Goal: Use online tool/utility: Utilize a website feature to perform a specific function

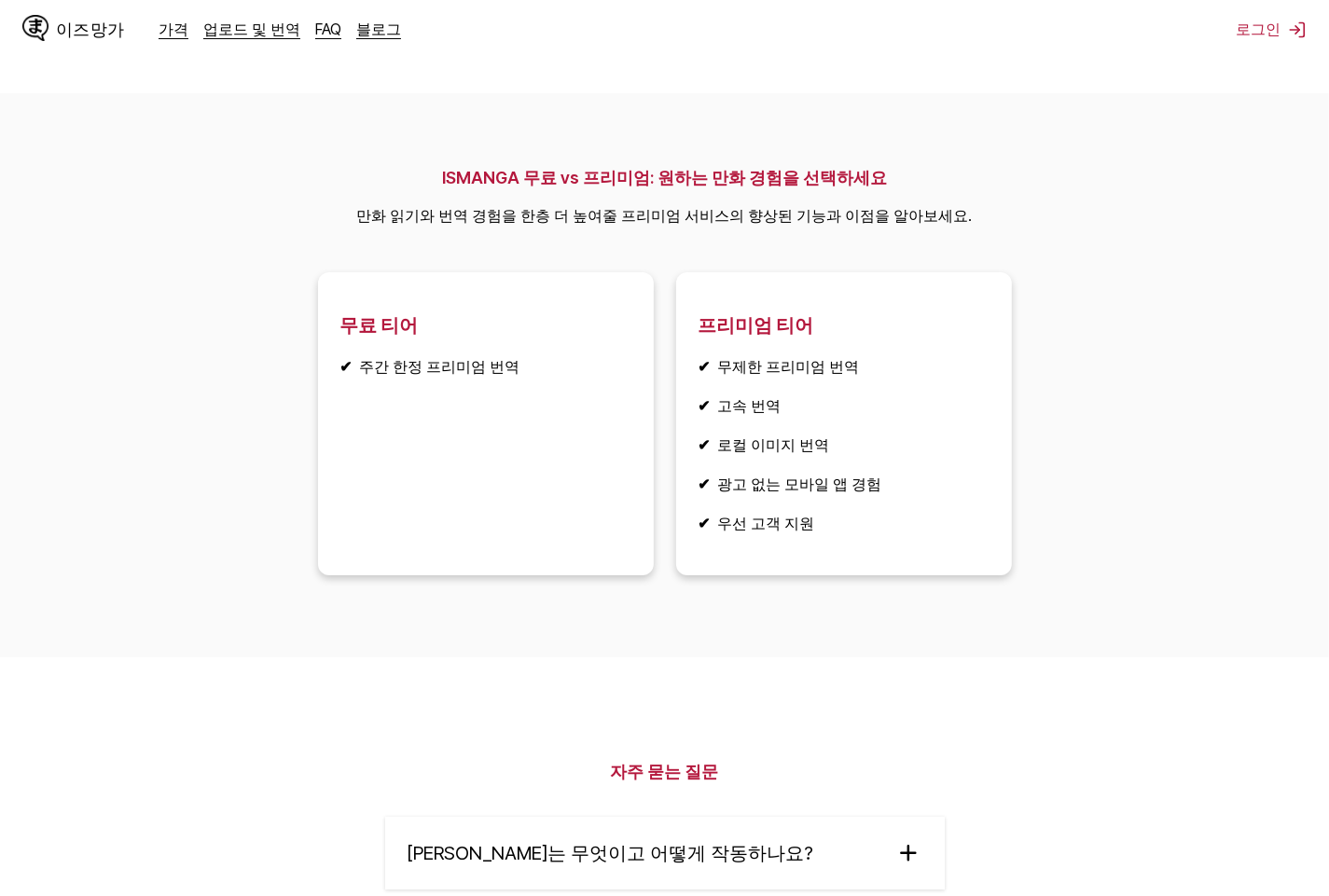
scroll to position [2518, 0]
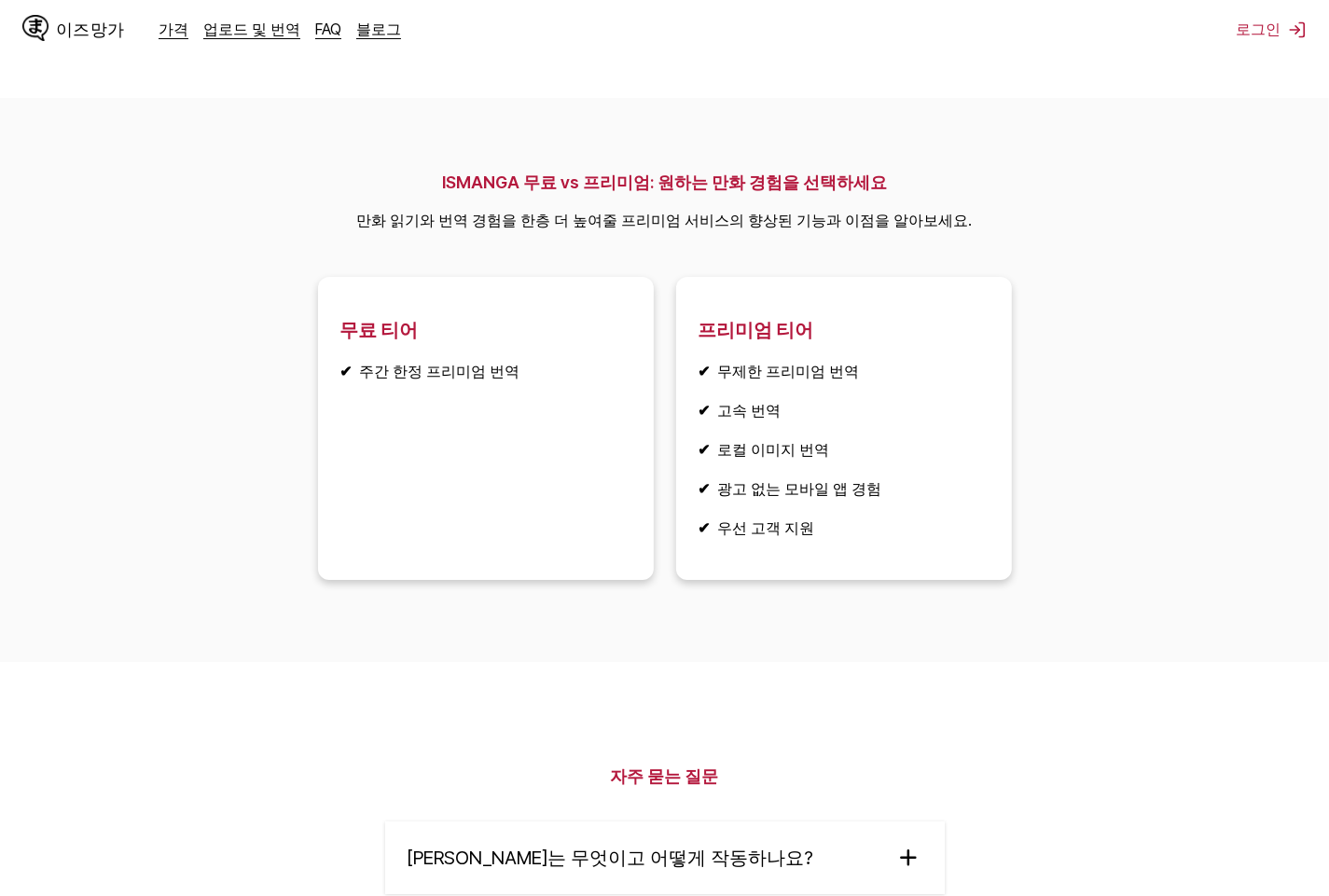
click at [56, 31] on font "이즈망가" at bounding box center [91, 29] width 69 height 18
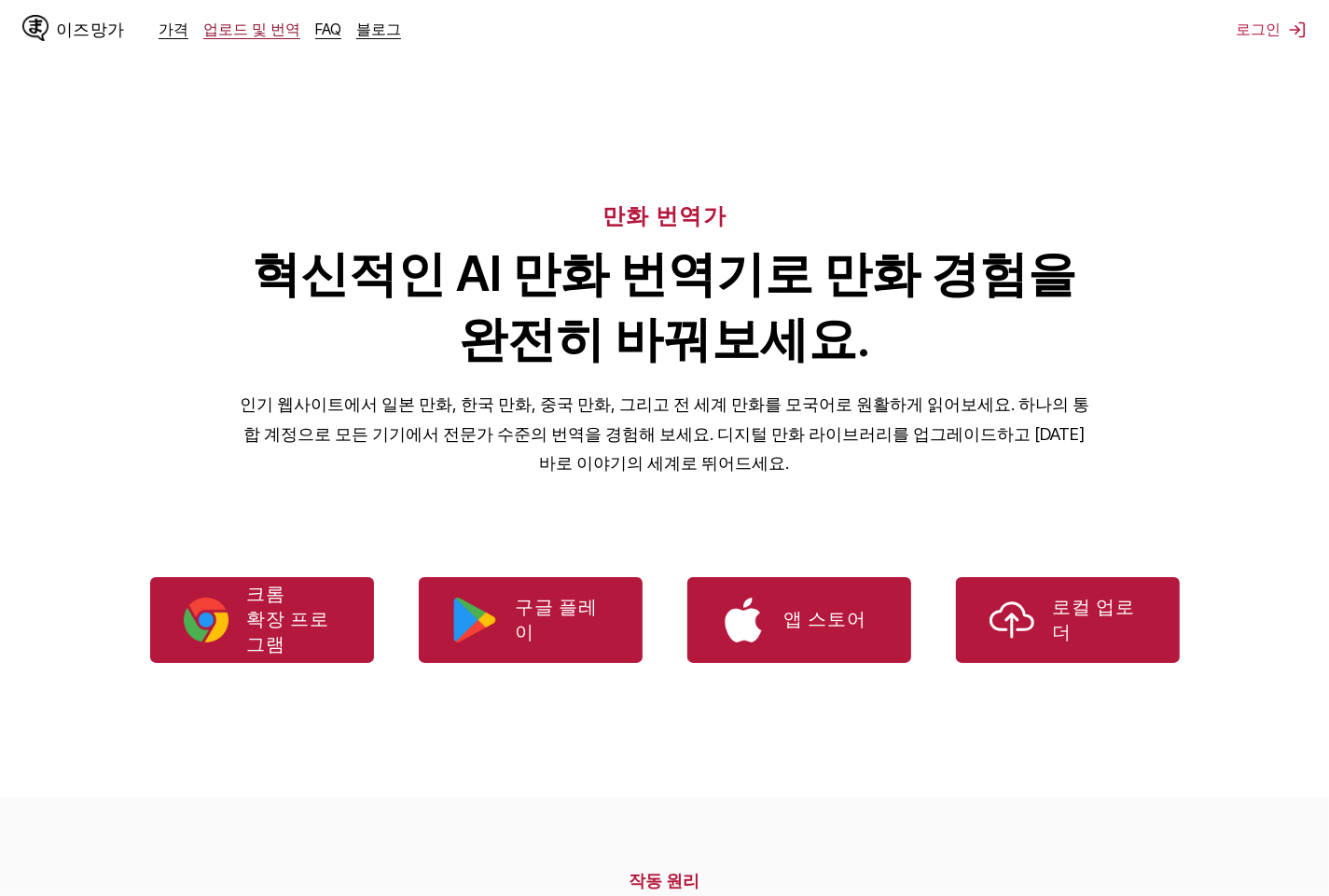
click at [216, 33] on font "업로드 및 번역" at bounding box center [252, 30] width 97 height 19
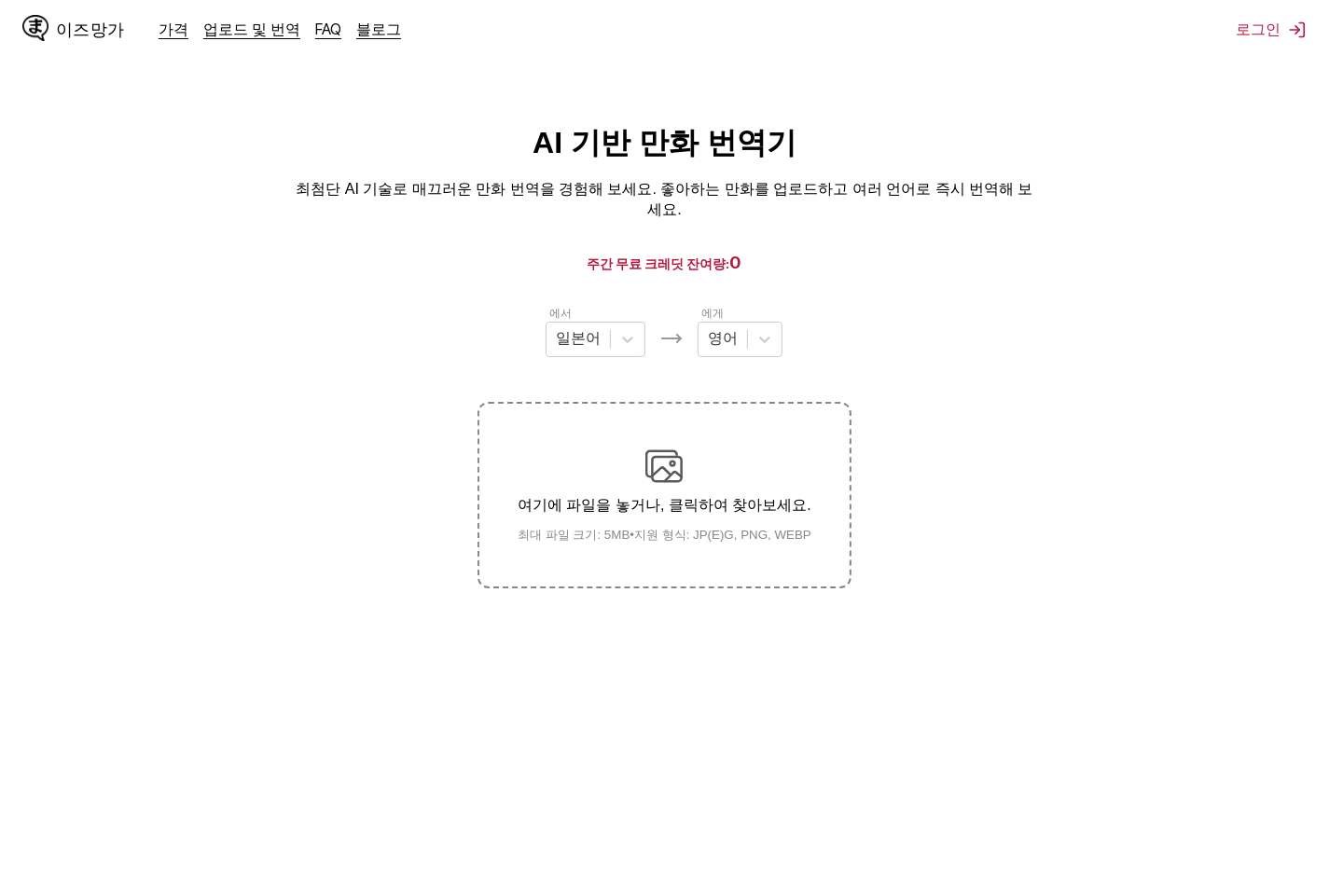
click at [781, 327] on div "에서 일본어 에게 영어" at bounding box center [663, 331] width 373 height 53
click at [769, 330] on icon at bounding box center [765, 340] width 19 height 19
click at [756, 330] on icon at bounding box center [765, 340] width 19 height 19
click at [755, 333] on div at bounding box center [764, 339] width 33 height 33
click at [758, 368] on div "영어" at bounding box center [739, 385] width 85 height 34
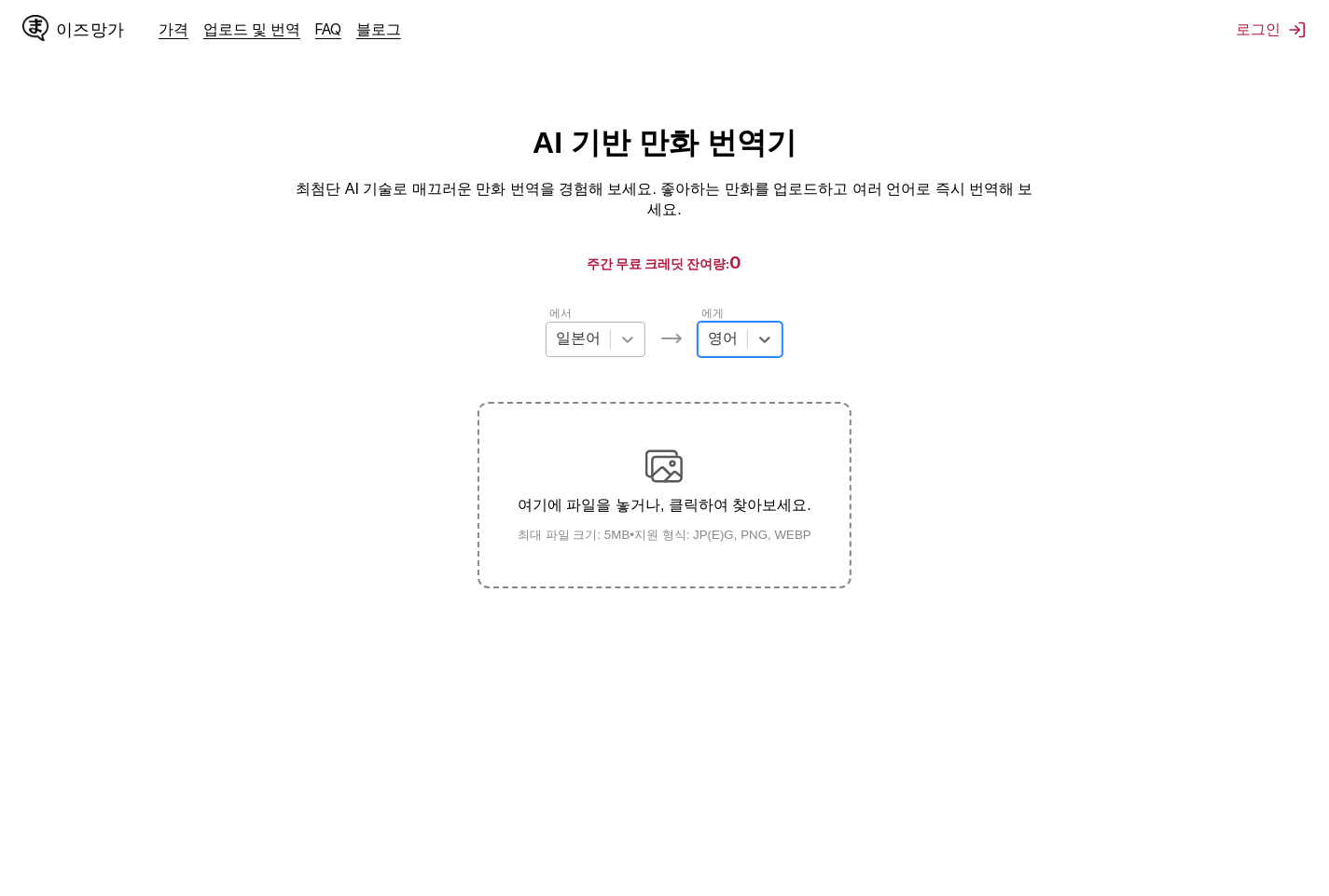
click at [611, 328] on div at bounding box center [627, 339] width 33 height 33
click at [611, 368] on div "일본어" at bounding box center [595, 385] width 100 height 34
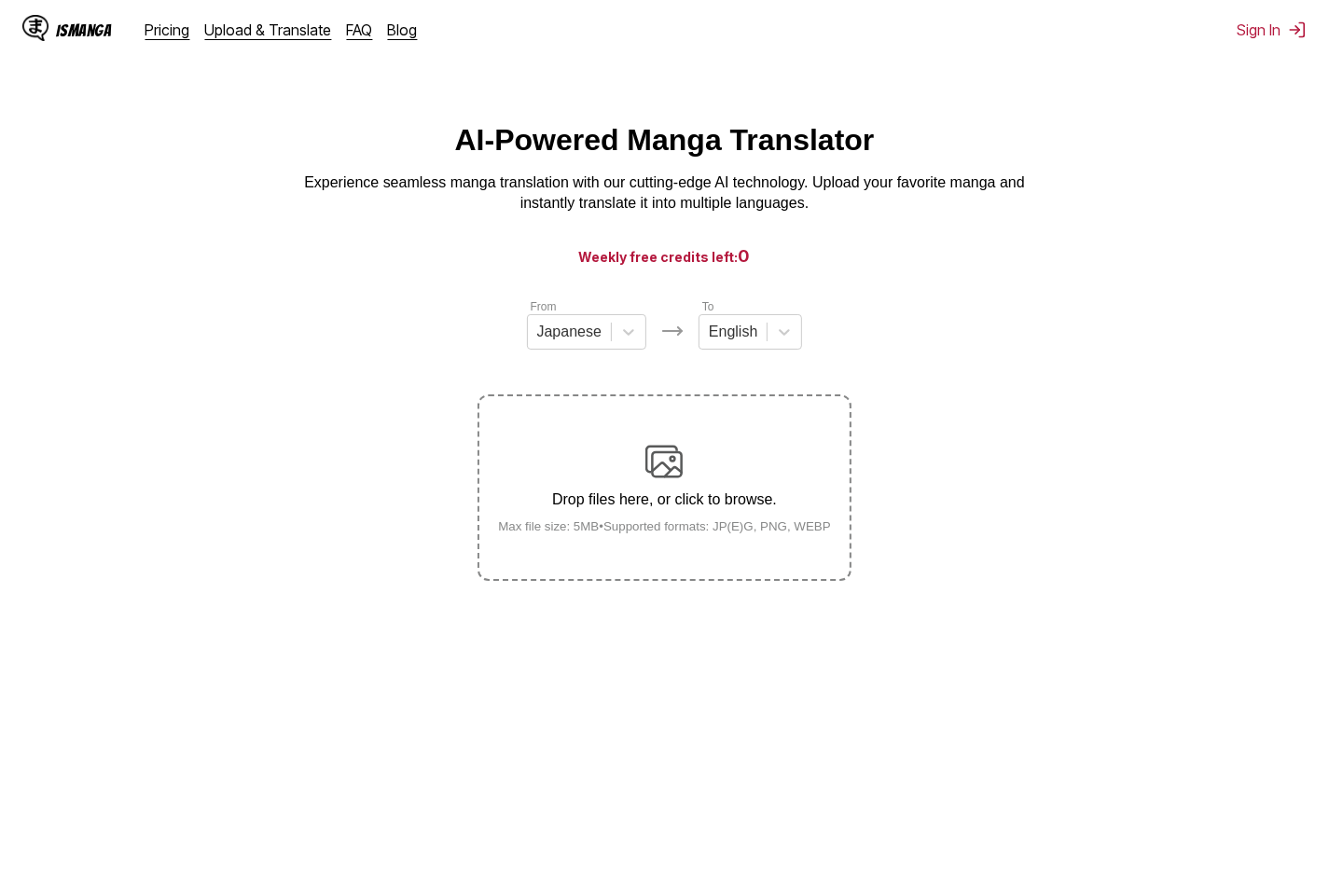
click at [802, 243] on main "AI-Powered Manga Translator Experience seamless manga translation with our cutt…" at bounding box center [664, 526] width 1329 height 806
click at [771, 312] on div "To English" at bounding box center [750, 323] width 103 height 52
click at [745, 346] on div "English" at bounding box center [733, 331] width 67 height 28
click at [762, 340] on div "English" at bounding box center [733, 331] width 67 height 28
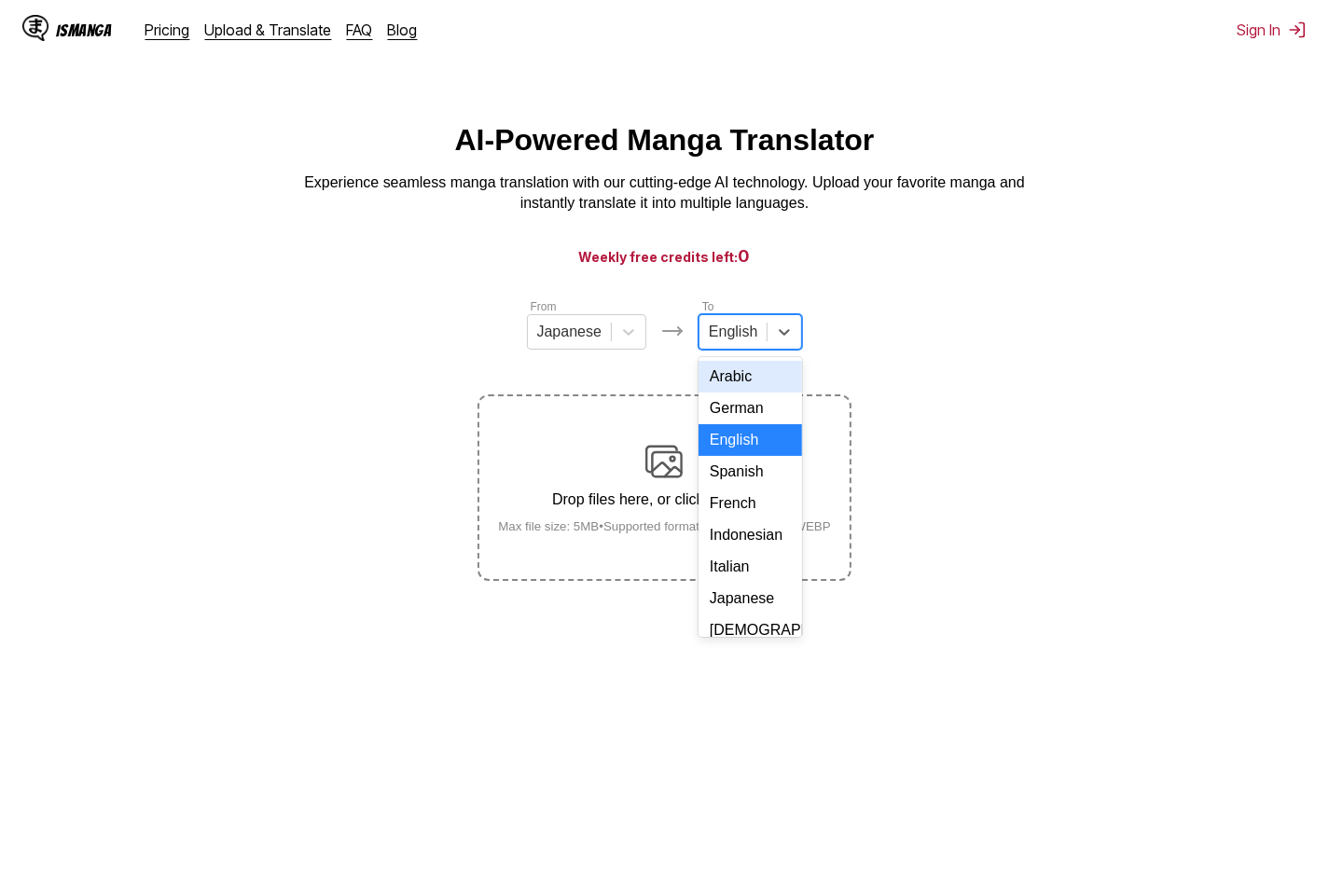
click at [711, 341] on input "text" at bounding box center [711, 332] width 4 height 17
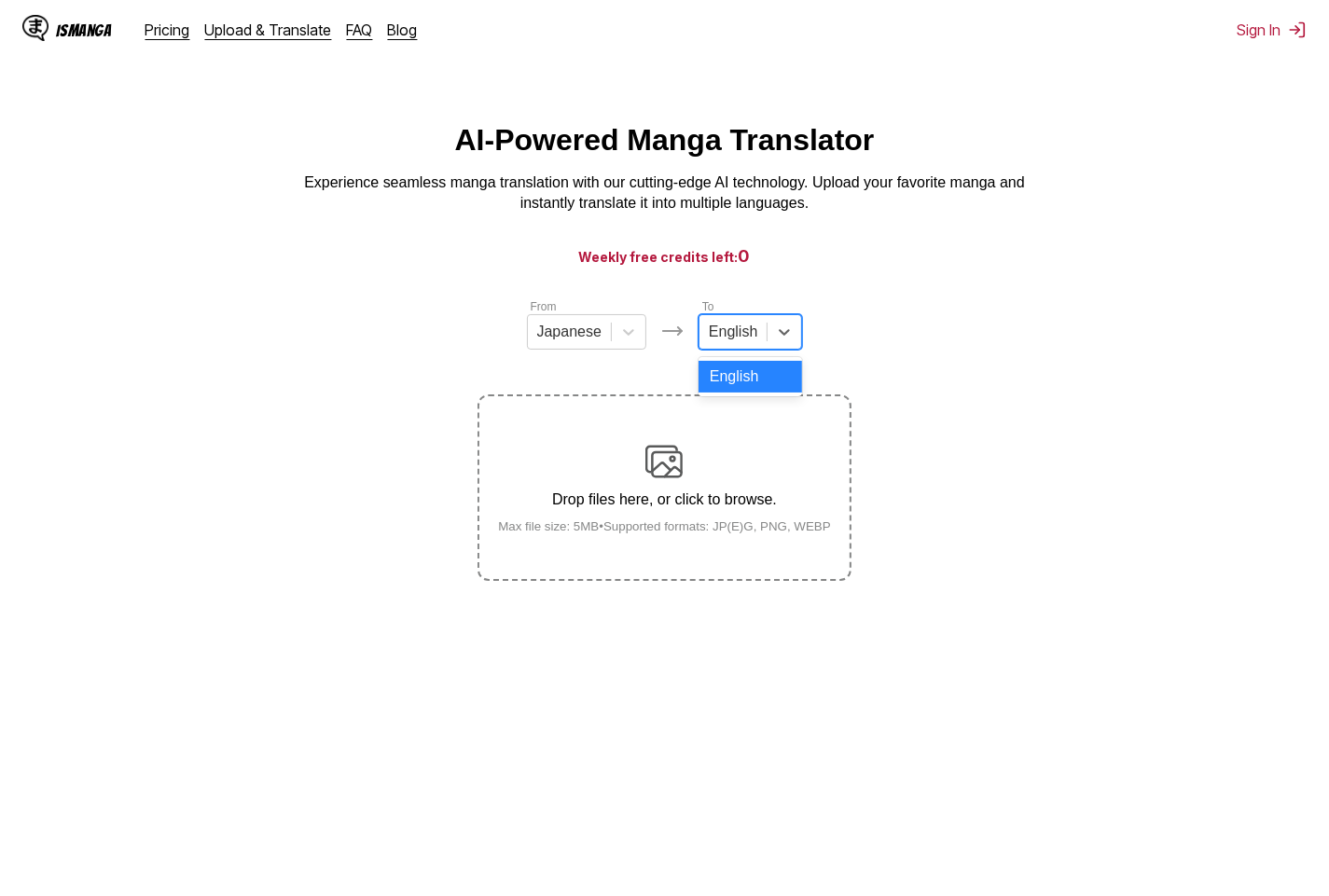
click at [744, 341] on div at bounding box center [733, 331] width 49 height 20
click at [764, 322] on div "To English" at bounding box center [750, 323] width 103 height 52
click at [762, 344] on div "English" at bounding box center [733, 331] width 67 height 28
click at [759, 373] on div "English" at bounding box center [750, 376] width 103 height 31
click at [758, 349] on div "English" at bounding box center [750, 331] width 103 height 35
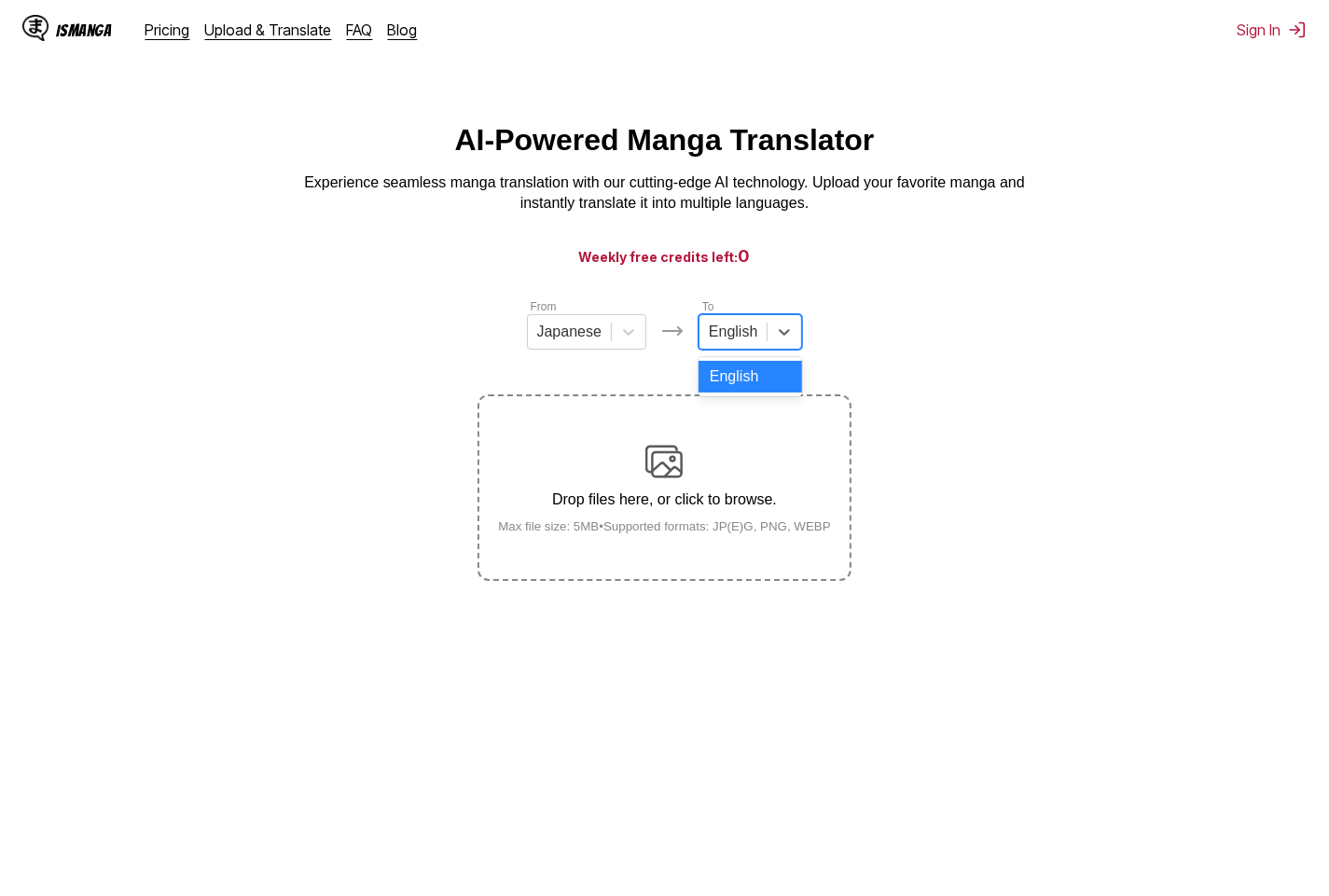
click at [758, 349] on div "English" at bounding box center [750, 331] width 103 height 35
click at [612, 348] on div at bounding box center [628, 331] width 33 height 33
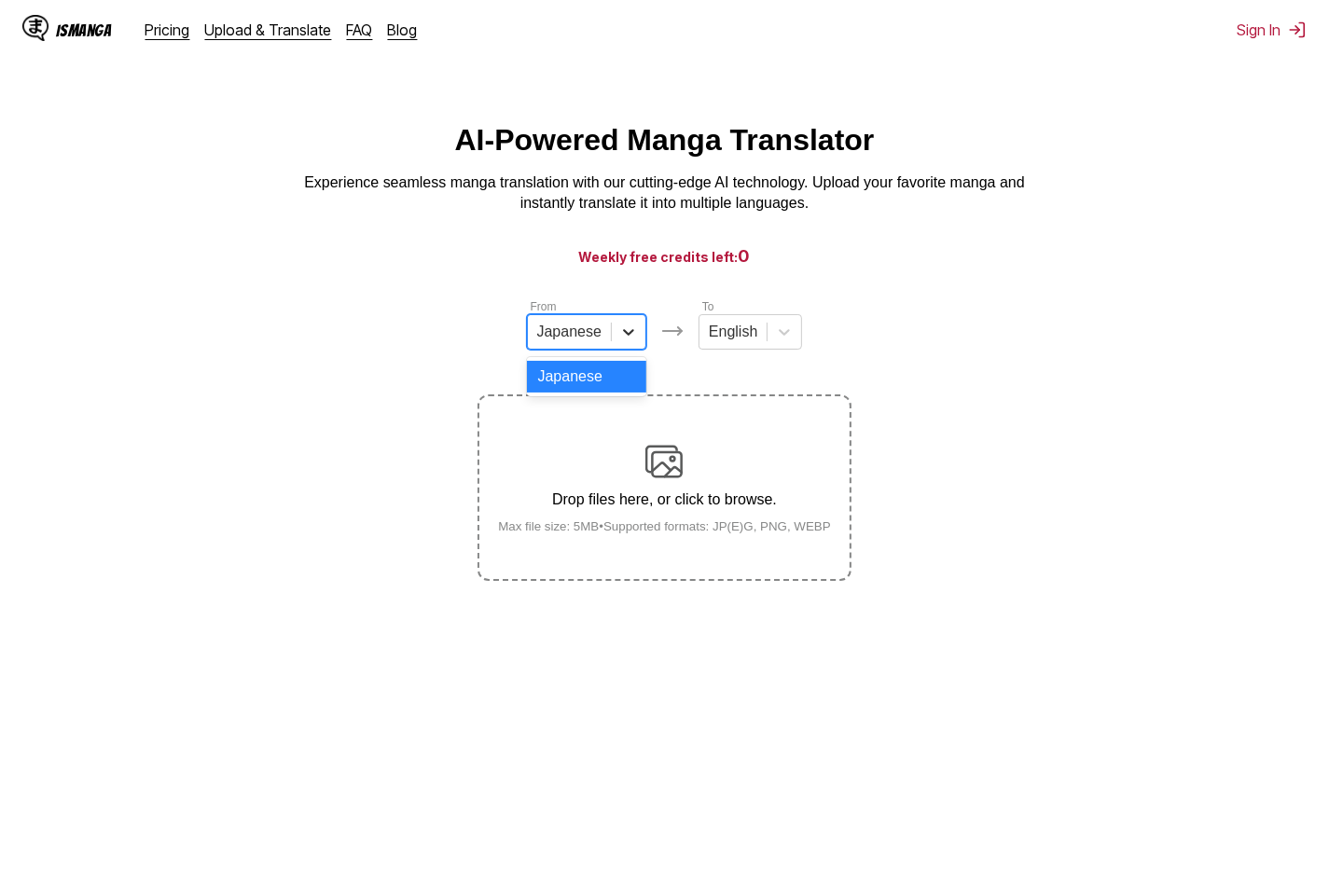
click at [612, 348] on div at bounding box center [628, 331] width 33 height 33
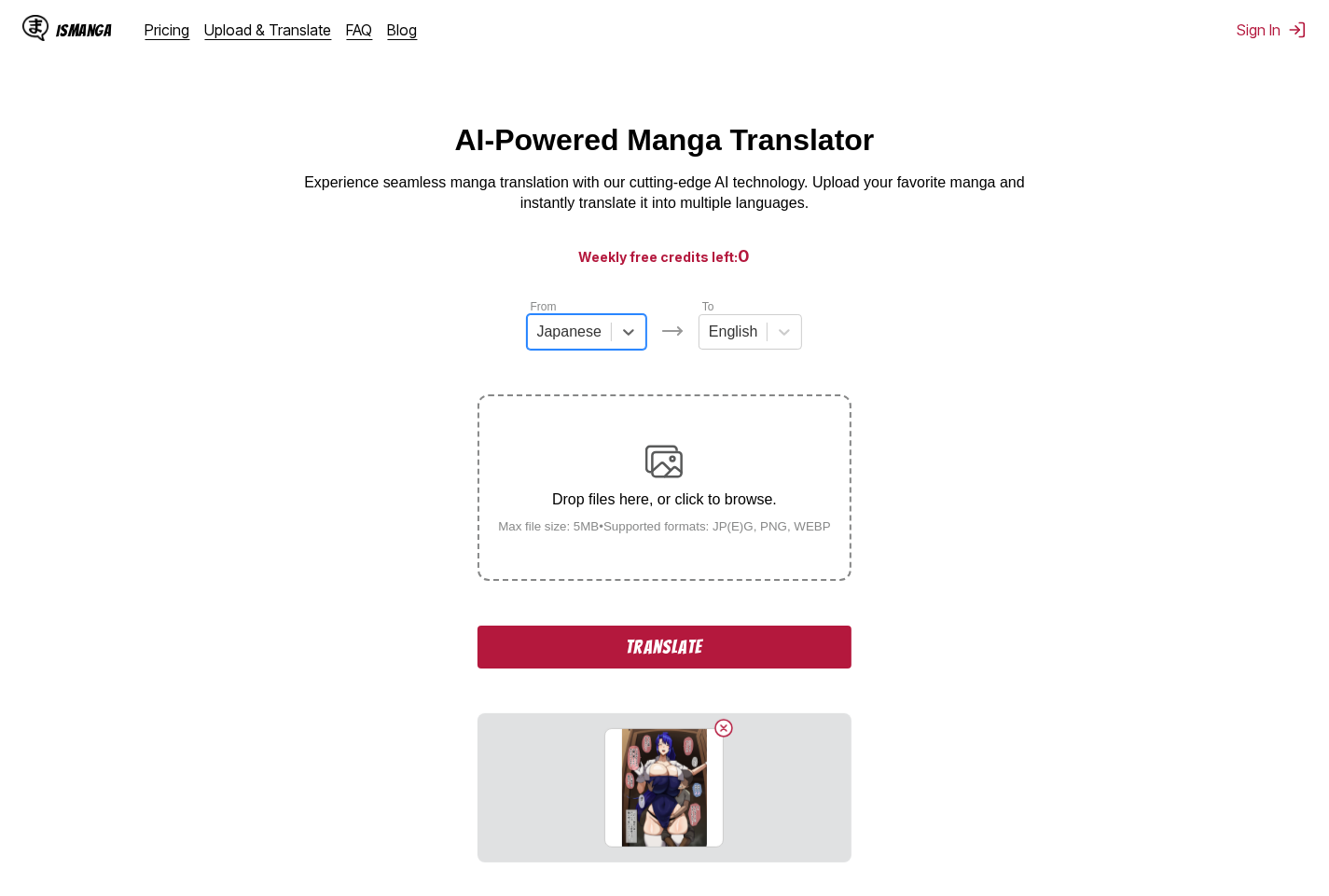
scroll to position [94, 0]
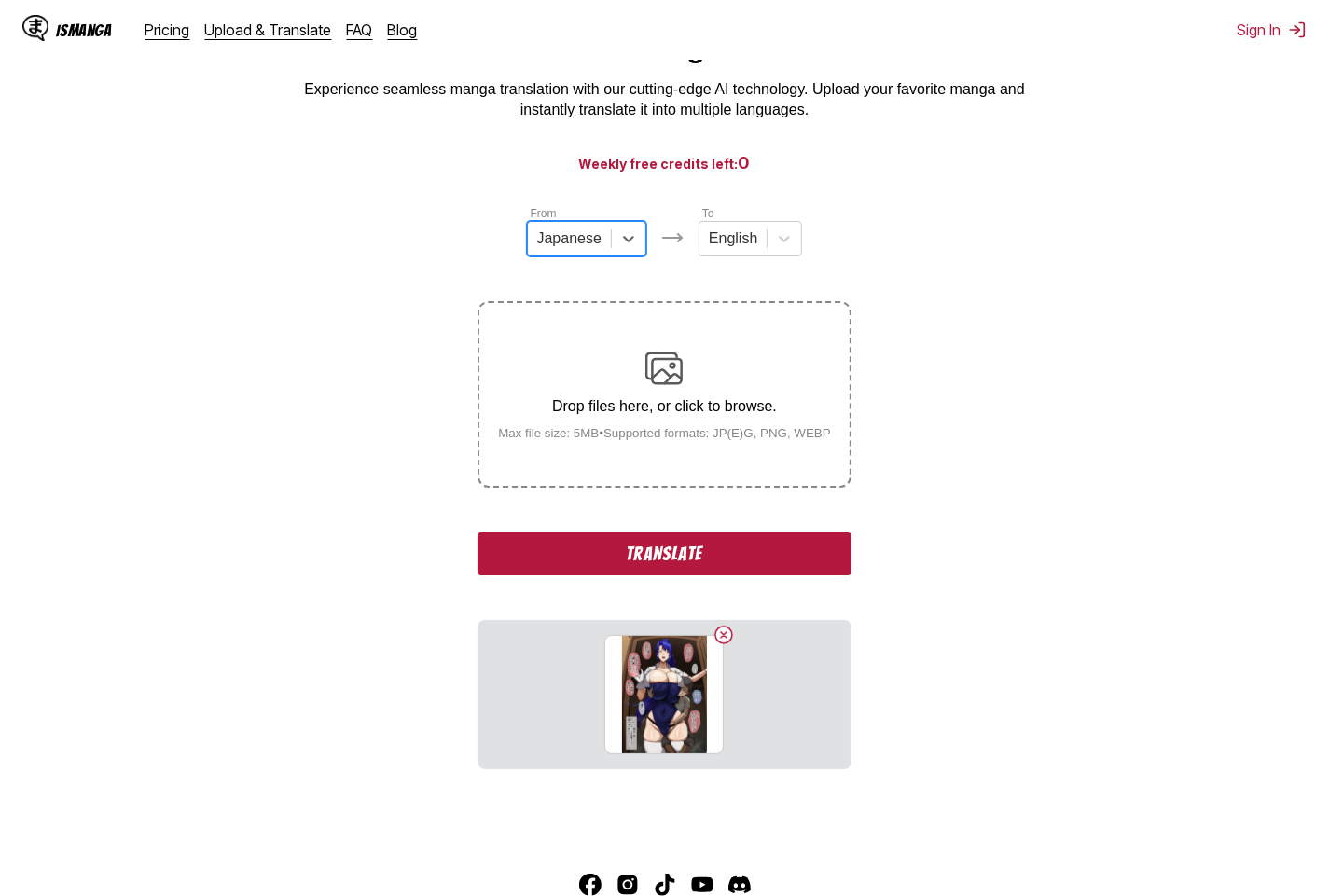
click at [740, 550] on button "Translate" at bounding box center [663, 553] width 373 height 43
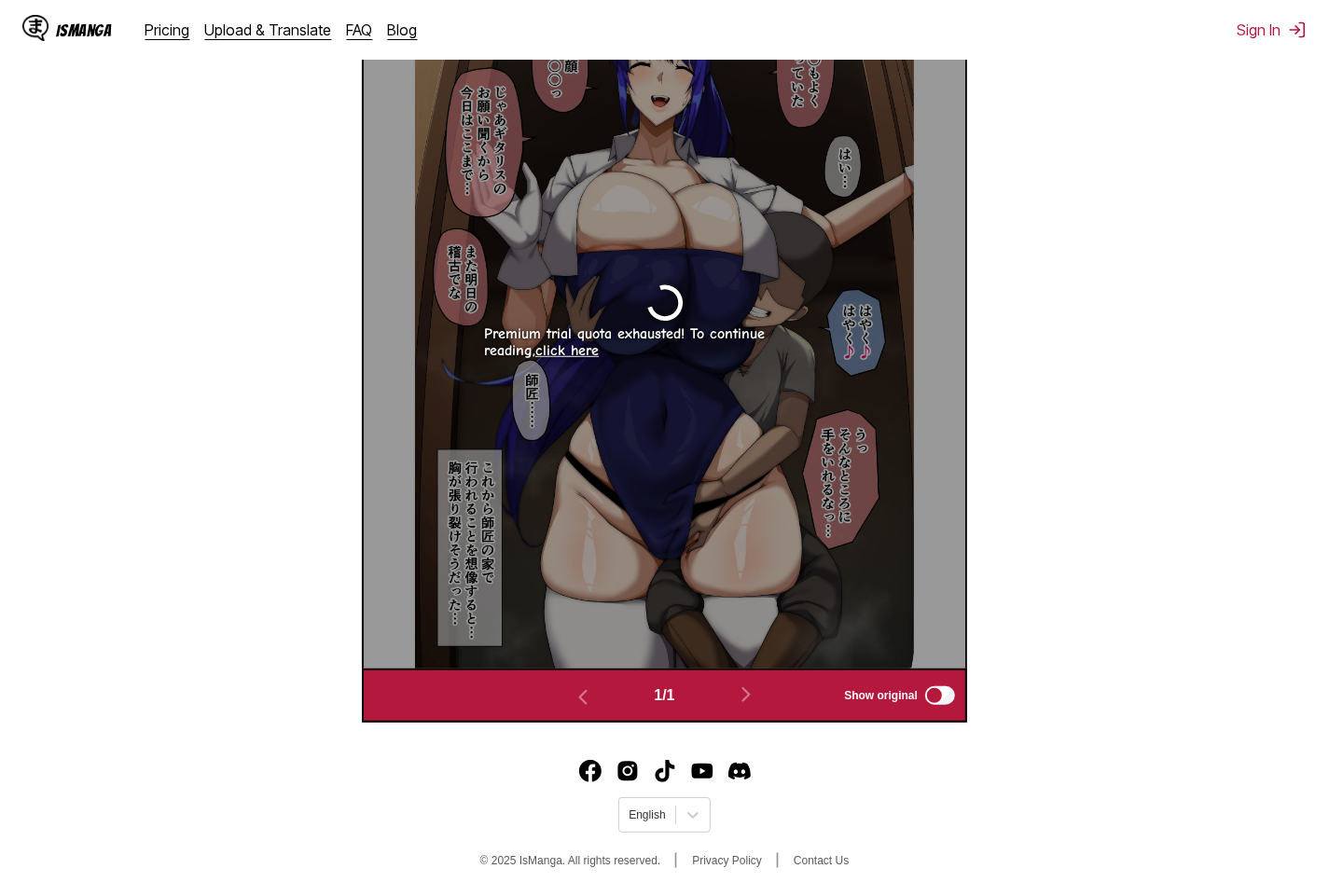
scroll to position [405, 0]
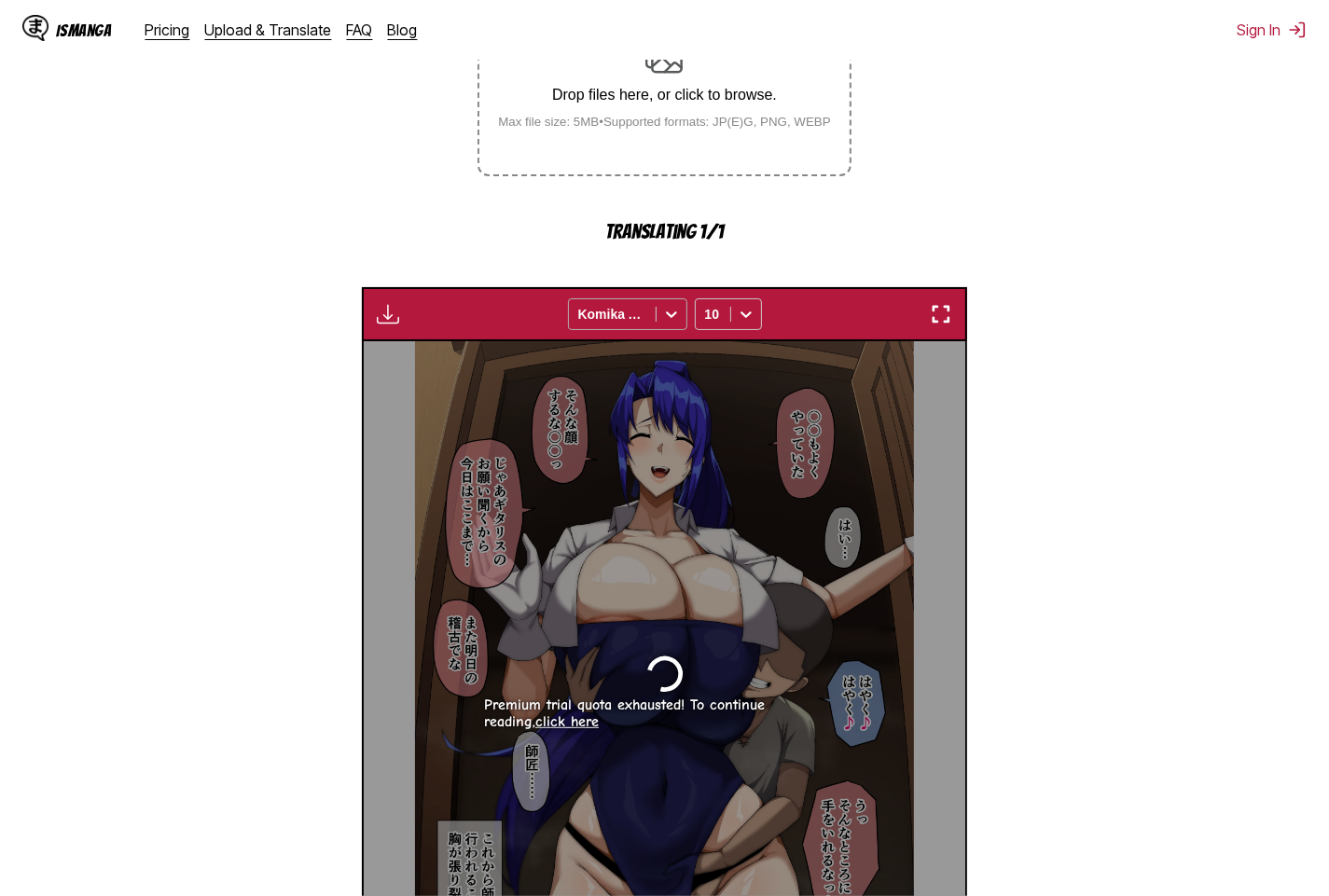
click at [624, 321] on div at bounding box center [612, 315] width 68 height 19
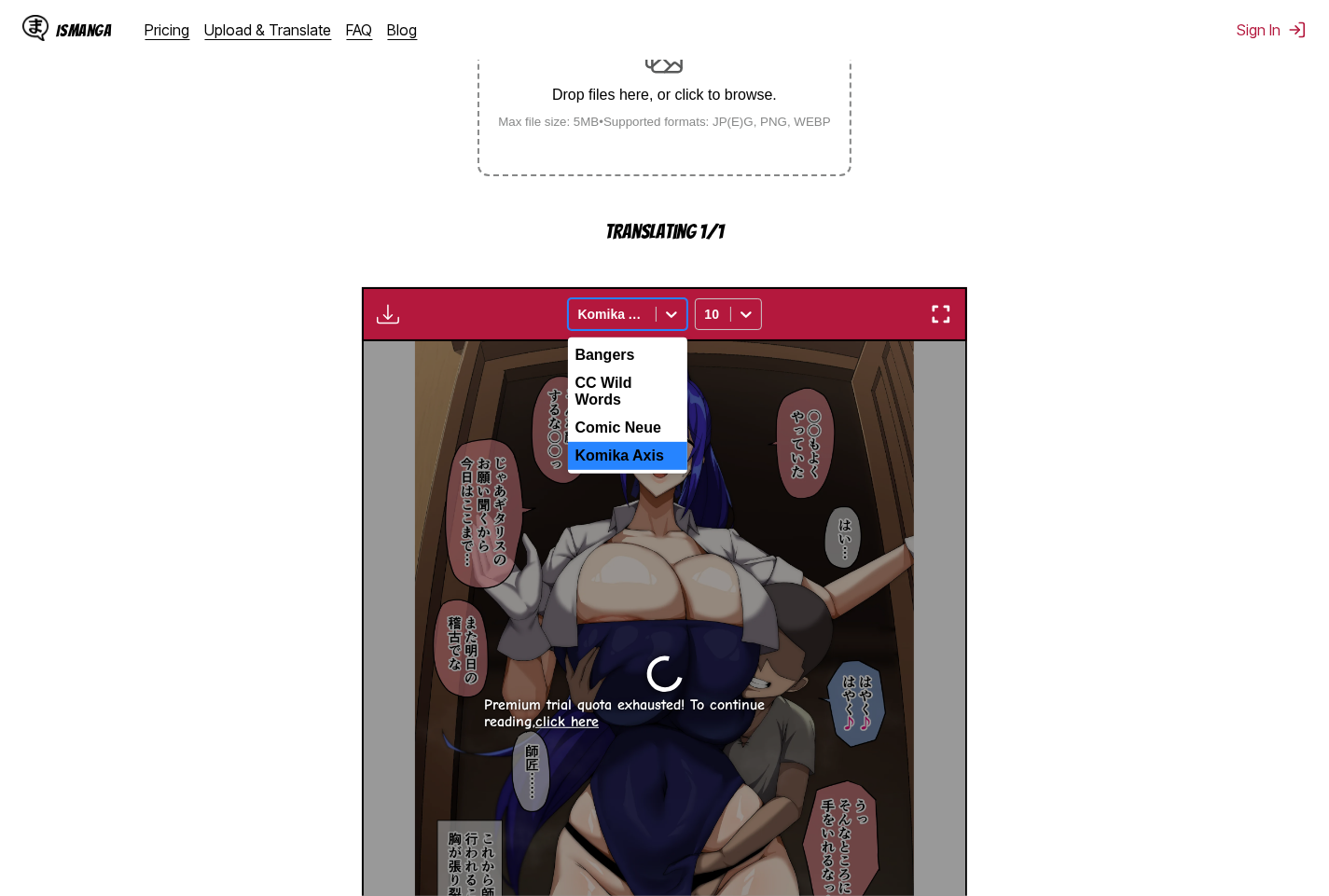
click at [675, 323] on icon at bounding box center [672, 315] width 19 height 19
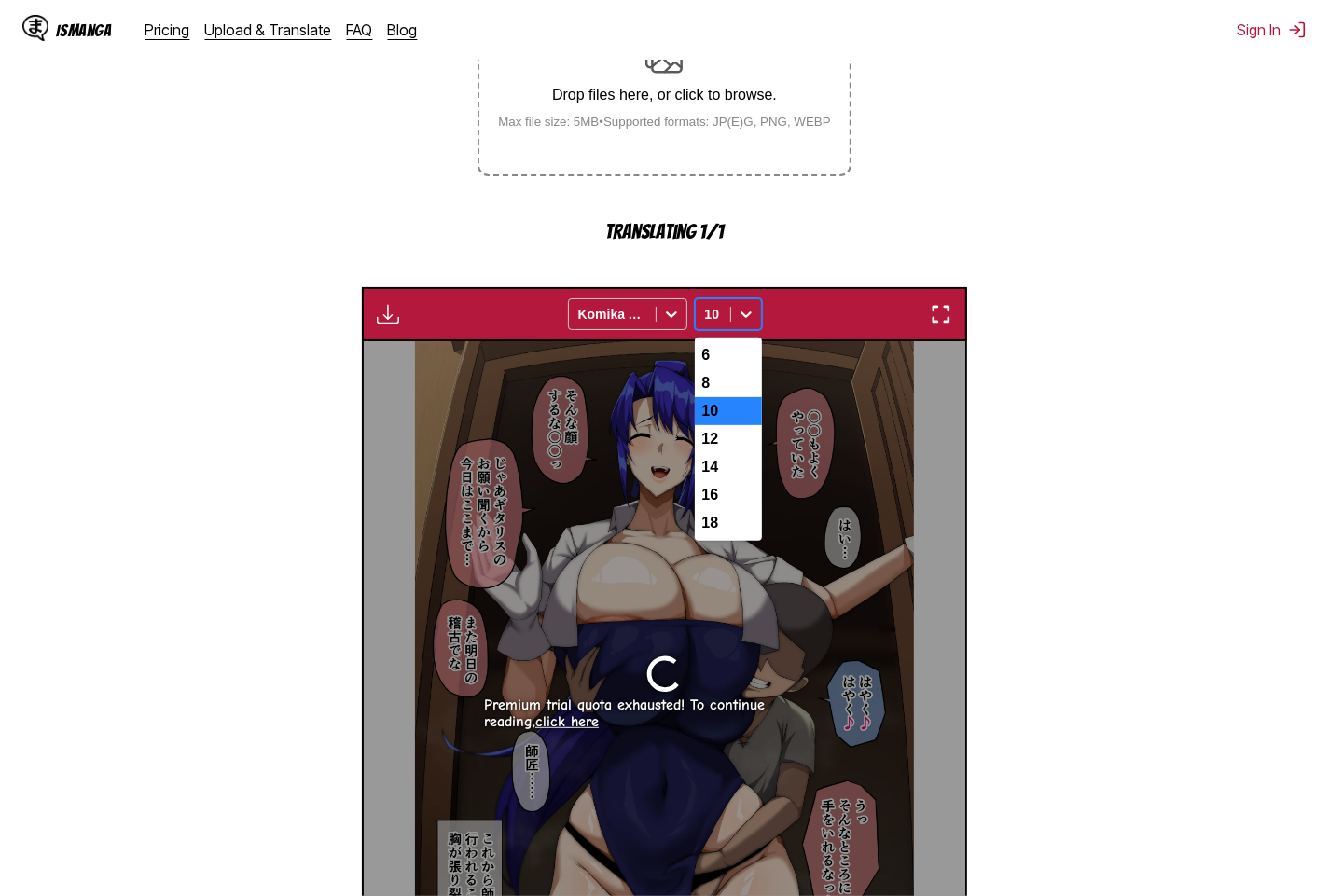
click at [723, 323] on div "10" at bounding box center [713, 314] width 34 height 26
click at [729, 323] on div "10" at bounding box center [713, 314] width 34 height 26
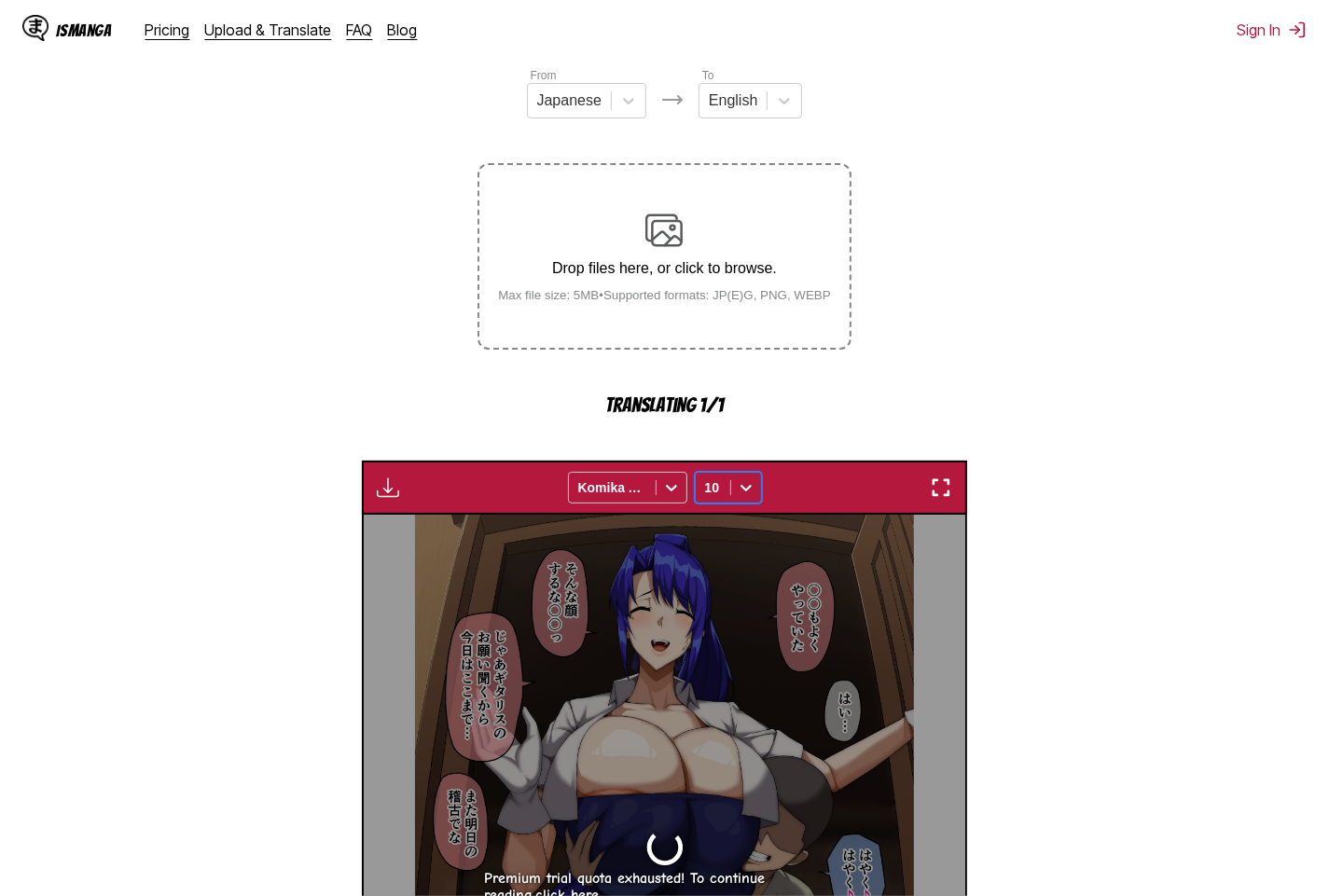
scroll to position [219, 0]
